Goal: Task Accomplishment & Management: Manage account settings

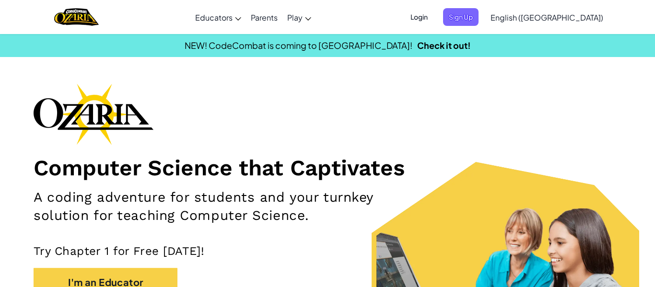
click at [433, 13] on span "Login" at bounding box center [418, 17] width 29 height 18
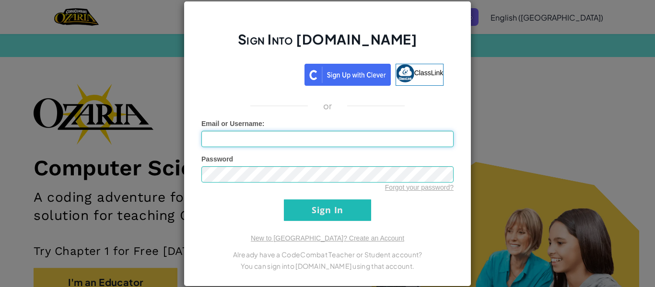
click at [212, 140] on input "Email or Username :" at bounding box center [327, 139] width 252 height 16
click at [284, 199] on input "Sign In" at bounding box center [327, 210] width 87 height 22
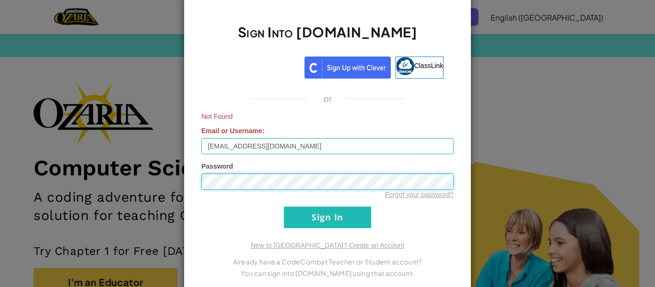
click at [284, 207] on input "Sign In" at bounding box center [327, 218] width 87 height 22
click at [301, 213] on input "Sign In" at bounding box center [327, 218] width 87 height 22
click at [228, 147] on input "[EMAIL_ADDRESS][DOMAIN_NAME]" at bounding box center [327, 146] width 252 height 16
click at [328, 221] on input "Sign In" at bounding box center [327, 218] width 87 height 22
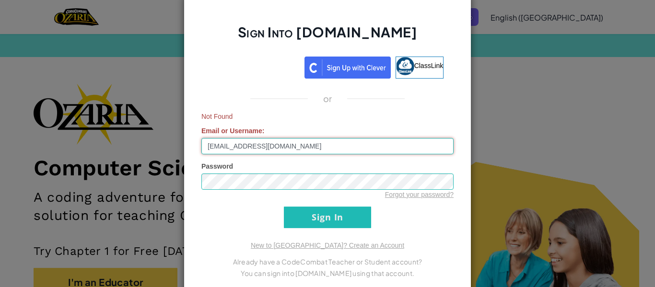
click at [231, 146] on input "[EMAIL_ADDRESS][DOMAIN_NAME]" at bounding box center [327, 146] width 252 height 16
click at [305, 149] on input "[EMAIL_ADDRESS][DOMAIN_NAME]" at bounding box center [327, 146] width 252 height 16
click at [284, 207] on input "Sign In" at bounding box center [327, 218] width 87 height 22
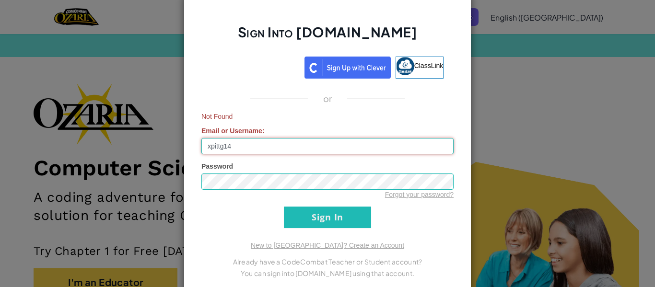
type input "xpittg14"
click at [284, 207] on input "Sign In" at bounding box center [327, 218] width 87 height 22
